Goal: Information Seeking & Learning: Learn about a topic

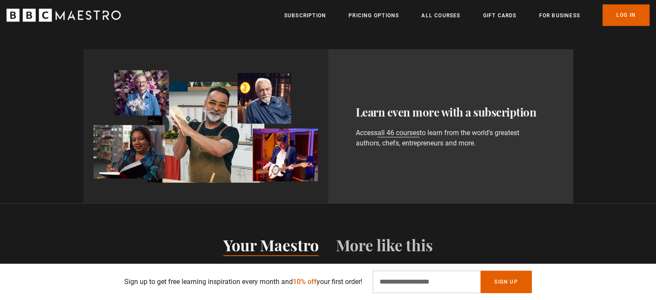
scroll to position [0, 226]
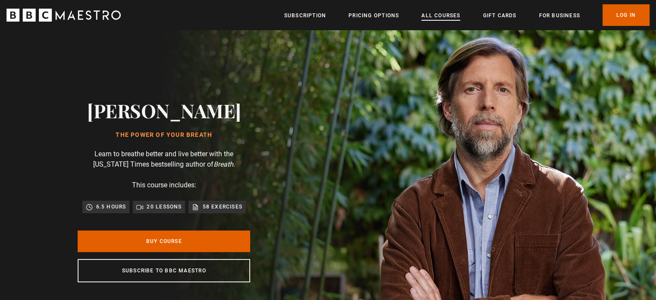
drag, startPoint x: 0, startPoint y: 0, endPoint x: 438, endPoint y: 14, distance: 438.3
click at [438, 14] on link "All Courses" at bounding box center [441, 15] width 39 height 9
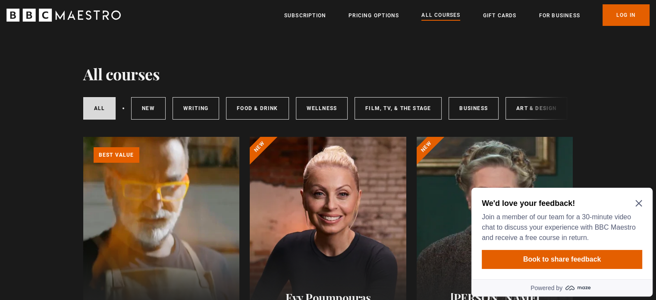
click at [639, 200] on icon "Close Maze Prompt" at bounding box center [639, 203] width 7 height 7
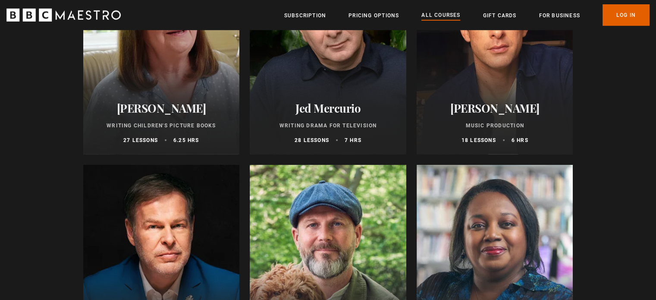
scroll to position [2676, 0]
